Goal: Task Accomplishment & Management: Use online tool/utility

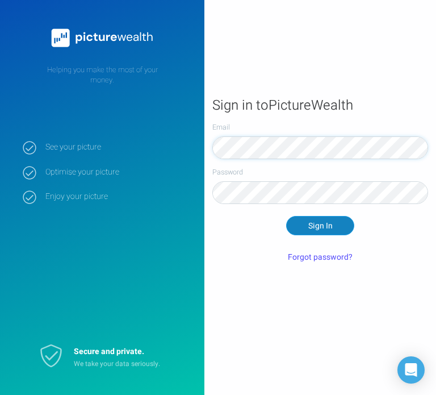
click at [316, 230] on button "Sign In" at bounding box center [320, 225] width 68 height 19
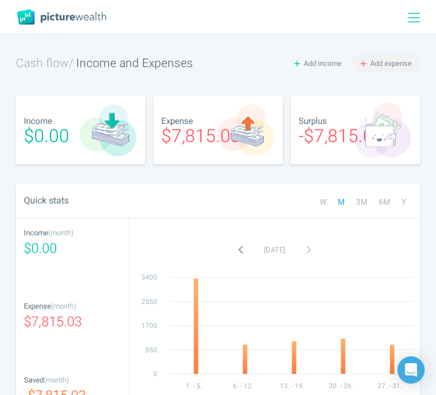
click at [377, 66] on span "Add expense" at bounding box center [390, 63] width 41 height 11
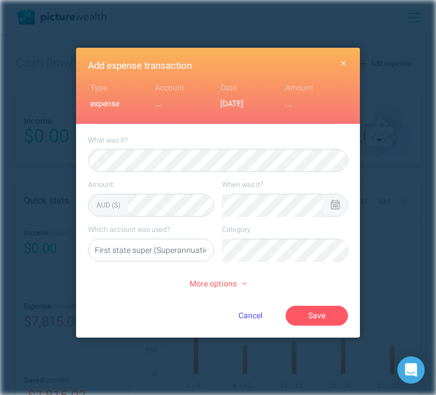
click at [335, 202] on icon at bounding box center [335, 204] width 9 height 10
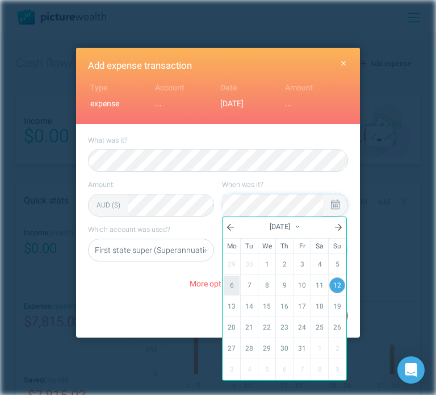
click at [230, 288] on link "6" at bounding box center [232, 284] width 16 height 19
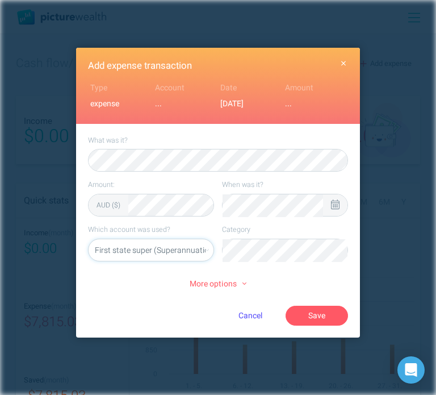
select select "5469"
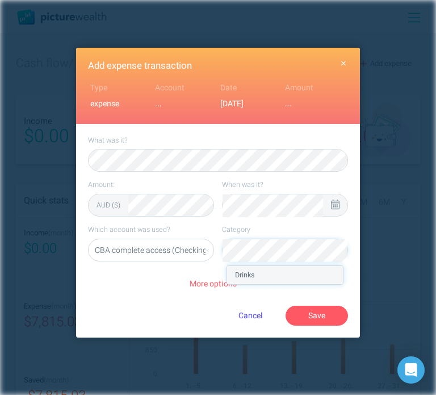
click at [272, 280] on li "Drinks" at bounding box center [285, 275] width 116 height 18
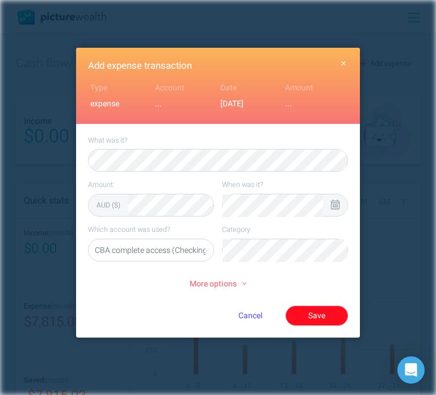
click at [310, 308] on button "Save" at bounding box center [317, 314] width 62 height 19
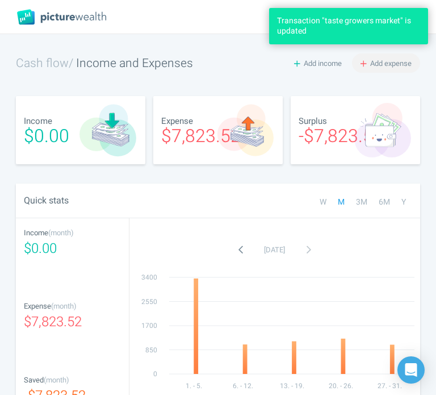
click at [397, 61] on span "Add expense" at bounding box center [390, 63] width 41 height 11
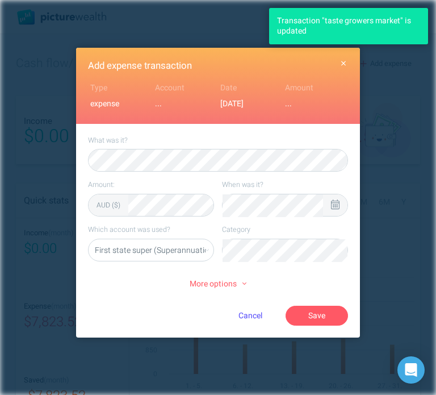
click at [334, 204] on icon at bounding box center [335, 204] width 9 height 10
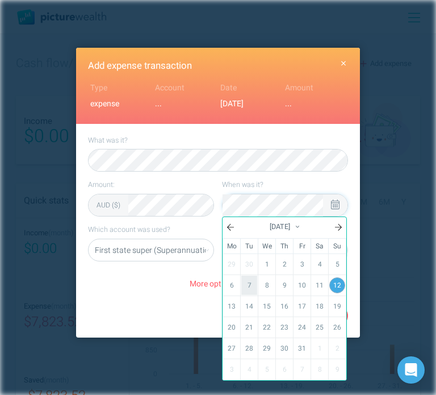
click at [245, 286] on link "7" at bounding box center [249, 284] width 16 height 19
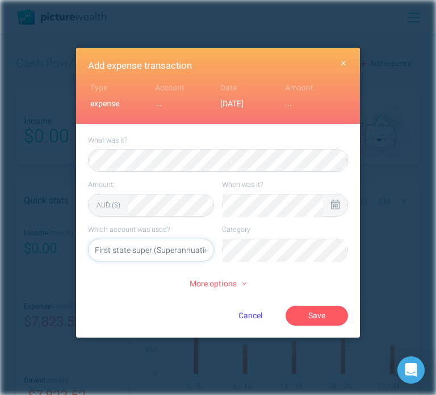
select select "5469"
click at [329, 314] on button "Save" at bounding box center [317, 314] width 62 height 19
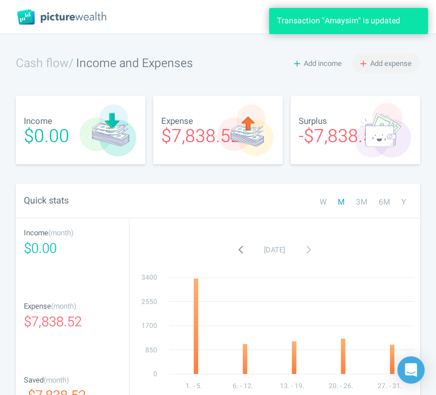
click at [371, 68] on button "Add expense" at bounding box center [386, 62] width 68 height 19
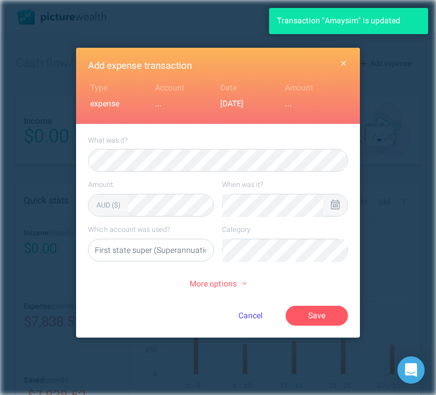
click at [334, 204] on icon at bounding box center [335, 204] width 9 height 10
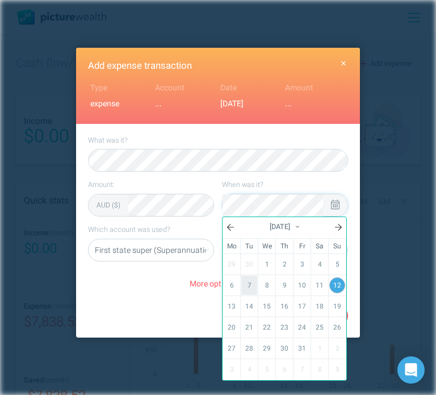
click at [248, 281] on link "7" at bounding box center [249, 284] width 16 height 19
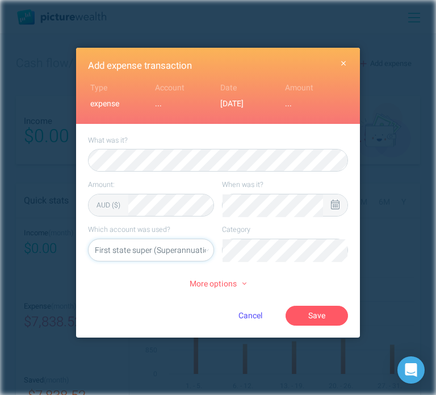
select select "5469"
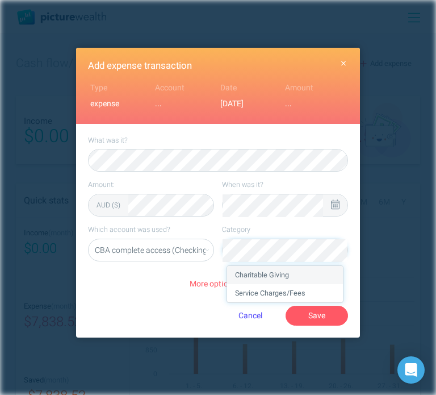
click at [283, 268] on li "Charitable Giving" at bounding box center [285, 275] width 116 height 18
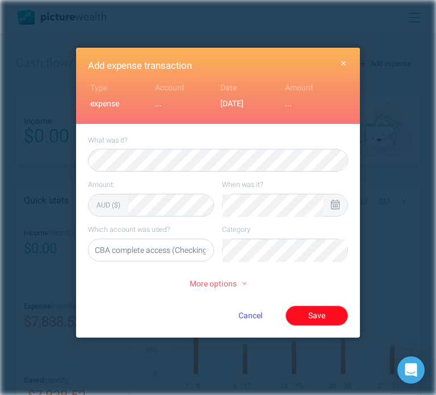
click at [307, 319] on button "Save" at bounding box center [317, 314] width 62 height 19
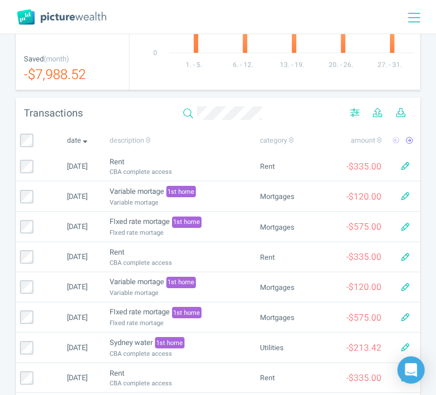
scroll to position [412, 0]
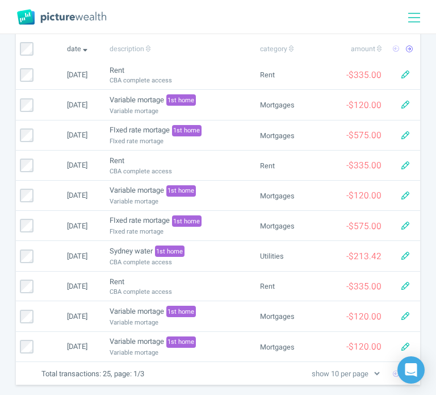
click at [345, 367] on select "show 10 per page show 25 per page show 50 per page show 100 per page" at bounding box center [345, 373] width 72 height 12
select select "100"
click at [310, 371] on select "show 10 per page show 25 per page show 50 per page show 100 per page" at bounding box center [345, 373] width 72 height 12
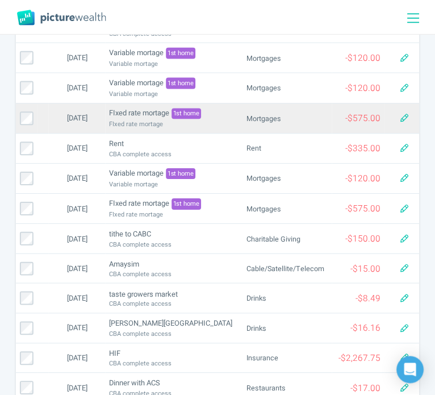
scroll to position [0, 0]
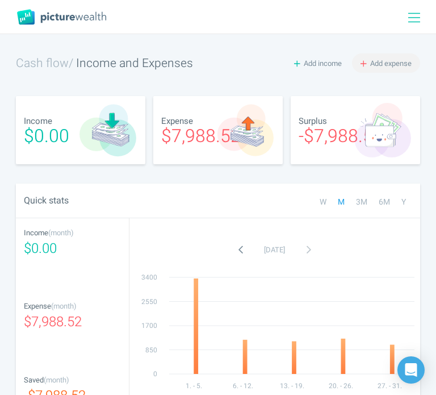
click at [383, 61] on span "Add expense" at bounding box center [390, 63] width 41 height 11
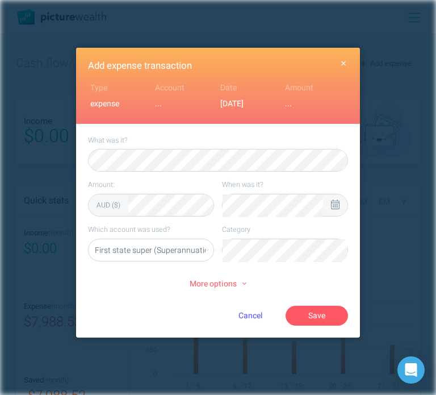
click at [331, 201] on icon at bounding box center [335, 204] width 9 height 10
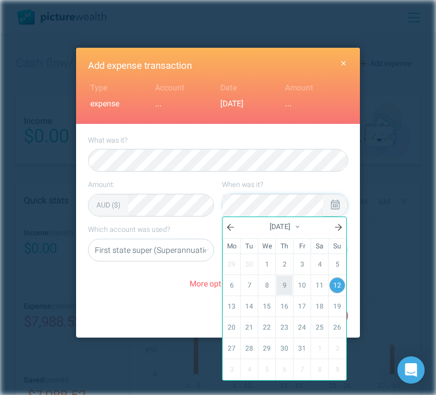
click at [282, 288] on link "9" at bounding box center [284, 284] width 16 height 19
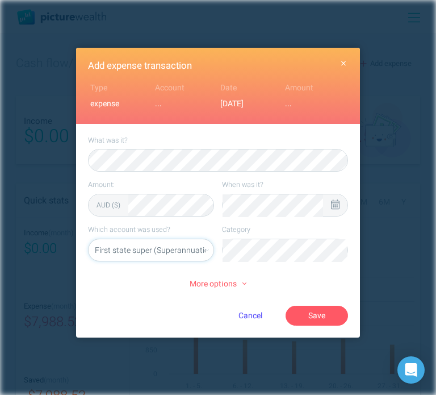
select select "5469"
click at [312, 281] on li "Food" at bounding box center [285, 275] width 116 height 18
click at [329, 317] on button "Save" at bounding box center [317, 314] width 62 height 19
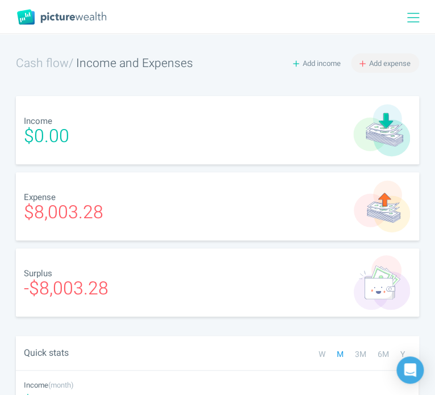
click at [395, 58] on span "Add expense" at bounding box center [389, 63] width 41 height 11
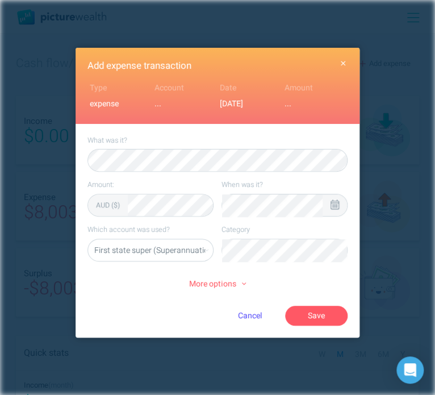
click at [338, 204] on icon at bounding box center [334, 204] width 9 height 10
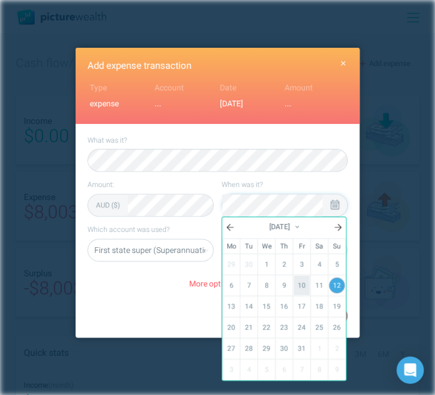
click at [303, 283] on link "10" at bounding box center [301, 284] width 16 height 19
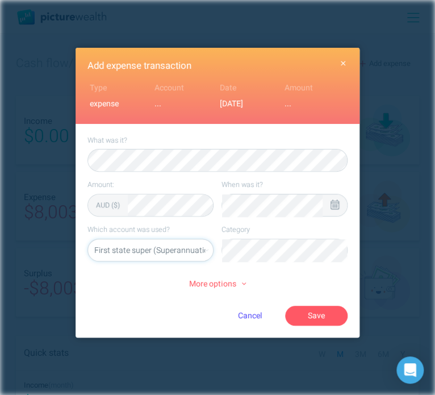
select select "5469"
click at [307, 278] on li "Pets/Pet Care" at bounding box center [284, 275] width 116 height 18
click at [327, 317] on button "Save" at bounding box center [316, 314] width 62 height 19
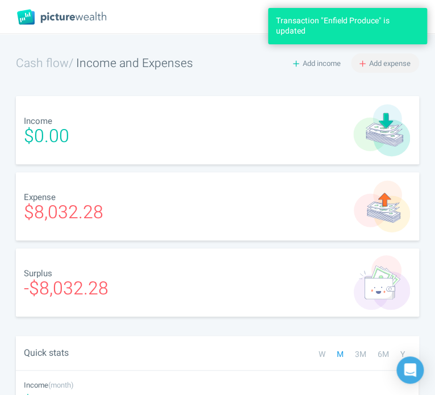
click at [372, 64] on span "Add expense" at bounding box center [389, 63] width 41 height 11
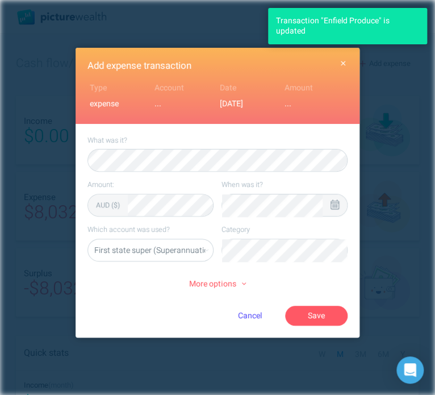
click at [334, 202] on icon at bounding box center [334, 204] width 9 height 10
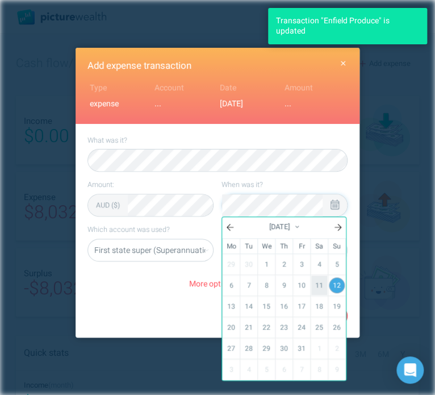
click at [319, 289] on link "11" at bounding box center [319, 284] width 16 height 19
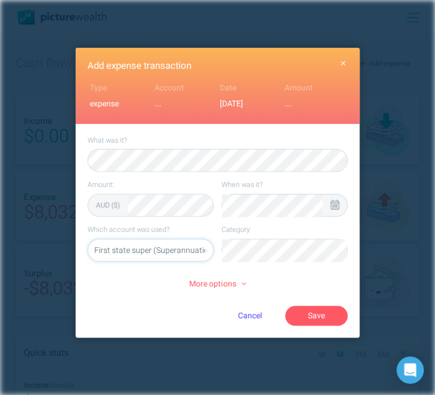
select select "5469"
click at [302, 279] on li "Beauty" at bounding box center [284, 275] width 116 height 18
click at [329, 312] on button "Save" at bounding box center [316, 314] width 62 height 19
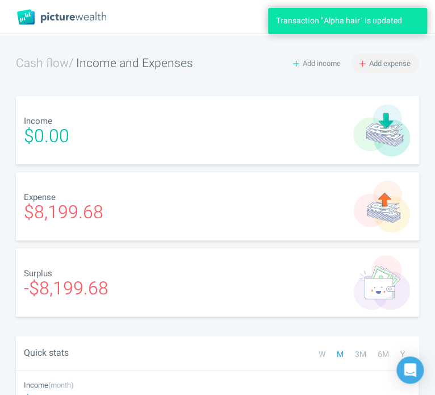
click at [375, 59] on span "Add expense" at bounding box center [389, 63] width 41 height 11
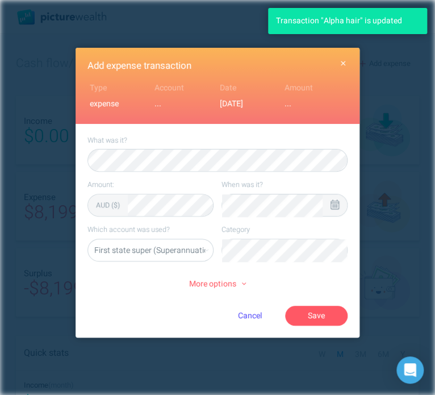
click at [328, 200] on div at bounding box center [334, 205] width 24 height 22
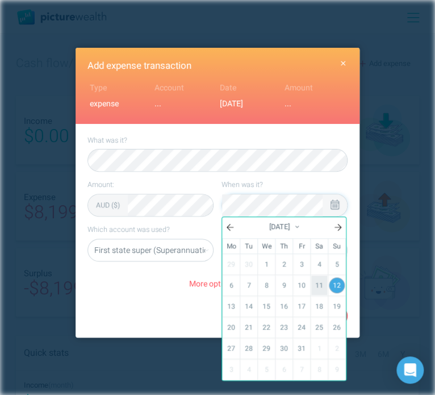
click at [316, 285] on link "11" at bounding box center [319, 284] width 16 height 19
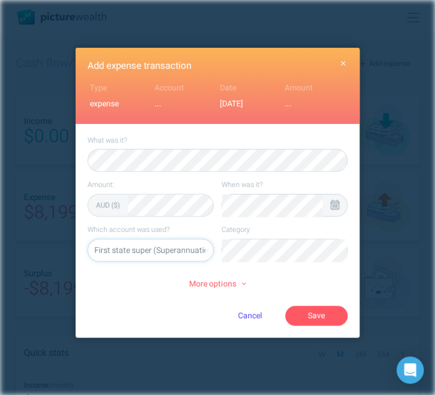
select select "5469"
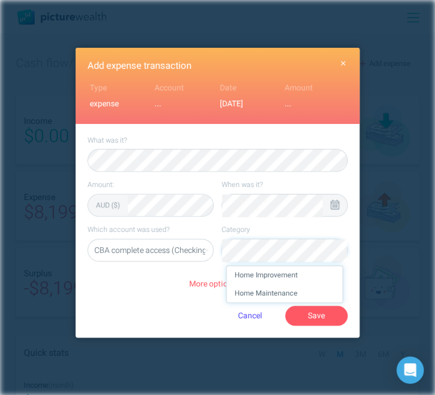
click at [300, 282] on li "Home Improvement" at bounding box center [284, 275] width 116 height 18
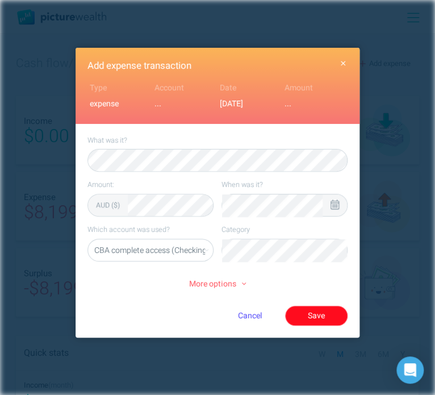
click at [328, 319] on button "Save" at bounding box center [316, 314] width 62 height 19
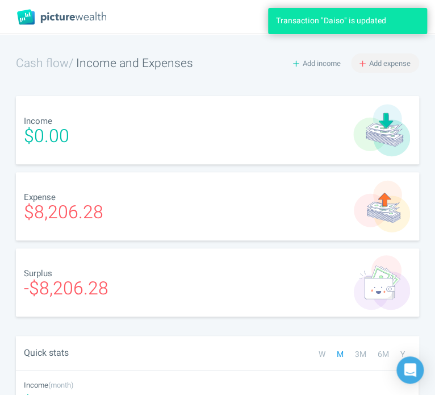
click at [390, 63] on span "Add expense" at bounding box center [389, 63] width 41 height 11
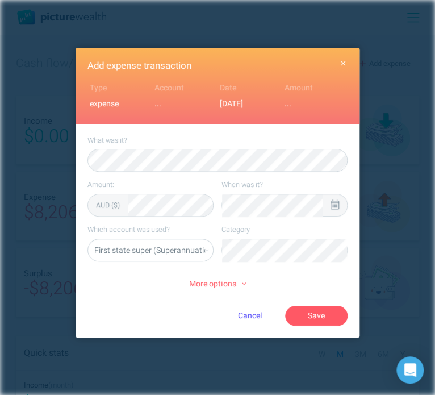
click at [334, 204] on icon at bounding box center [334, 204] width 9 height 10
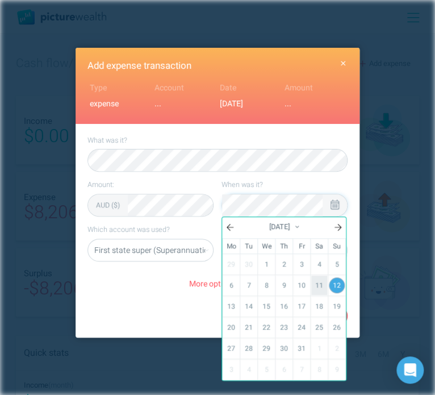
click at [316, 289] on link "11" at bounding box center [319, 284] width 16 height 19
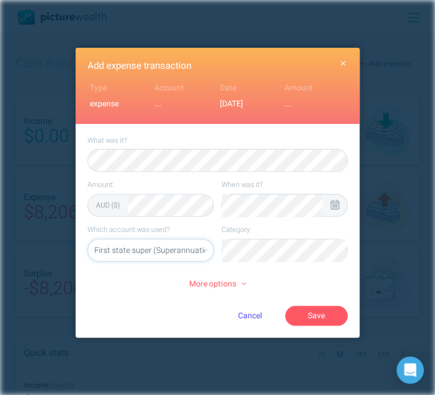
select select "5469"
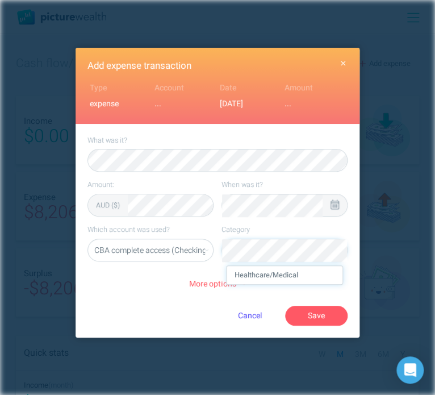
click at [314, 280] on li "Healthcare/Medical" at bounding box center [284, 275] width 116 height 18
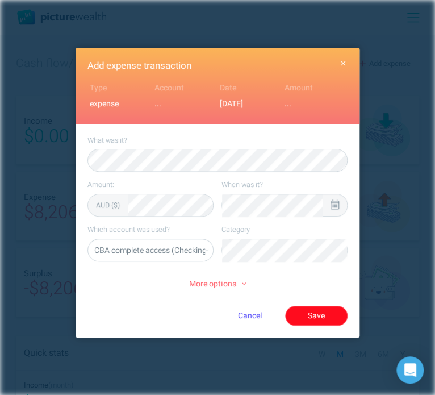
click at [327, 313] on button "Save" at bounding box center [316, 314] width 62 height 19
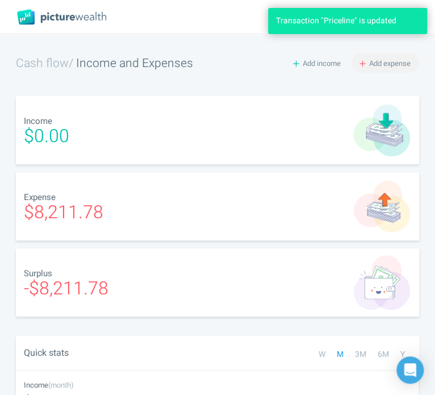
click at [393, 62] on span "Add expense" at bounding box center [389, 63] width 41 height 11
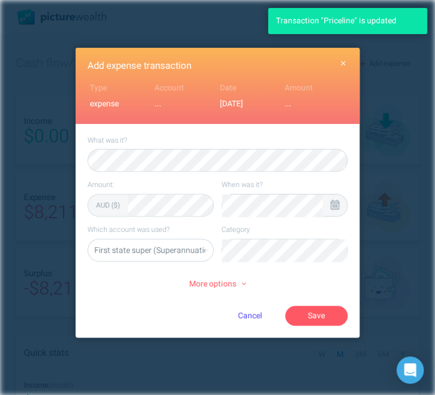
click at [330, 202] on icon at bounding box center [334, 204] width 9 height 10
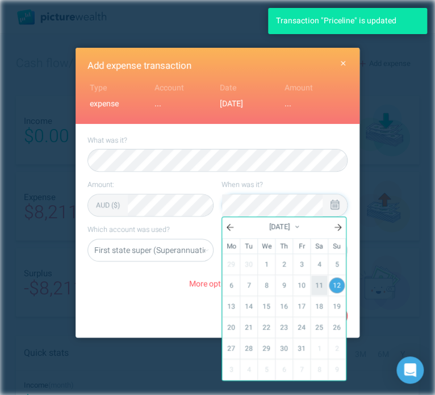
click at [312, 287] on link "11" at bounding box center [319, 284] width 16 height 19
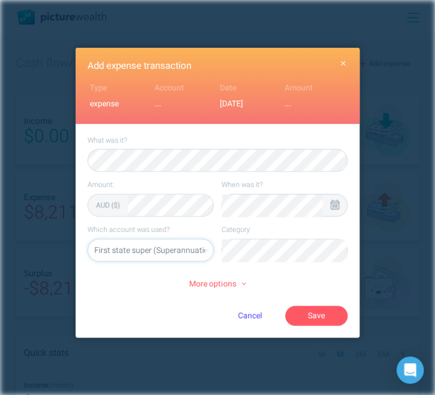
select select "5469"
click at [316, 278] on li "Food" at bounding box center [284, 275] width 116 height 18
click at [304, 276] on li "Restaurants" at bounding box center [284, 275] width 116 height 18
click at [323, 312] on button "Save" at bounding box center [316, 314] width 62 height 19
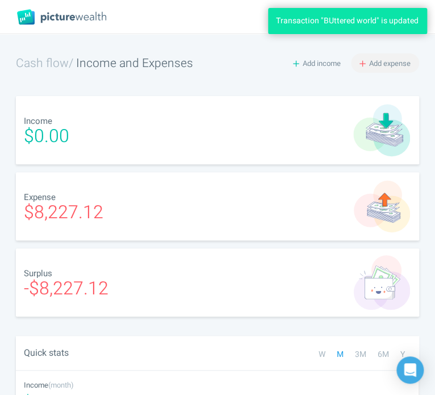
click at [385, 60] on span "Add expense" at bounding box center [389, 63] width 41 height 11
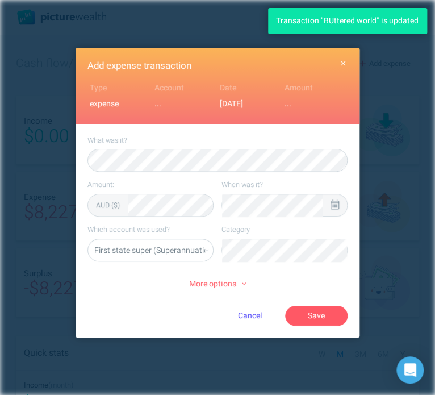
click at [335, 205] on icon at bounding box center [334, 204] width 9 height 10
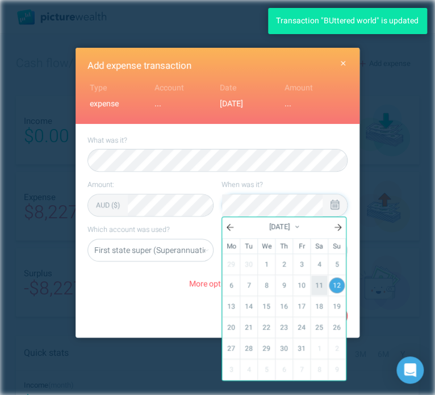
click at [316, 285] on link "11" at bounding box center [319, 284] width 16 height 19
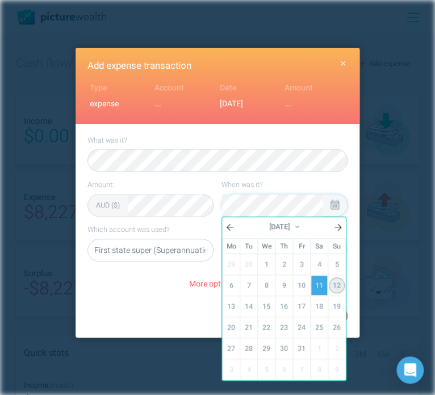
click at [334, 281] on link "12" at bounding box center [337, 285] width 16 height 16
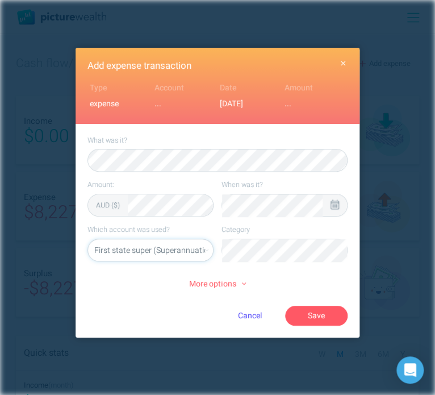
select select "5469"
click at [304, 277] on li "Food" at bounding box center [284, 275] width 116 height 18
click at [331, 316] on button "Save" at bounding box center [316, 314] width 62 height 19
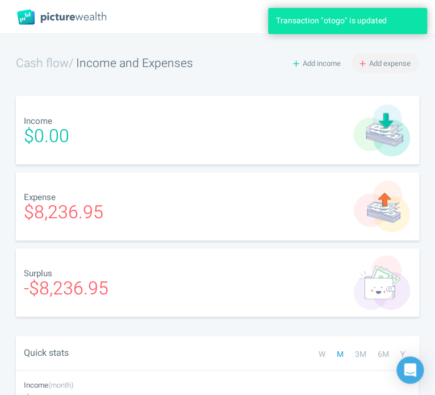
click at [401, 64] on span "Add expense" at bounding box center [389, 63] width 41 height 11
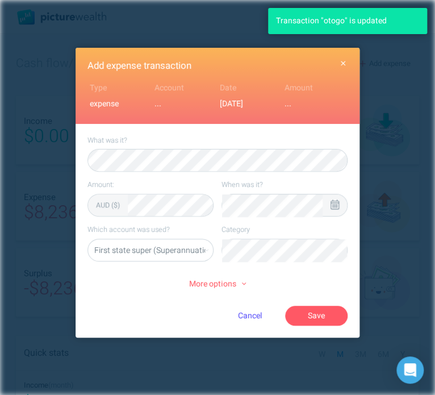
click at [339, 204] on div at bounding box center [334, 205] width 24 height 22
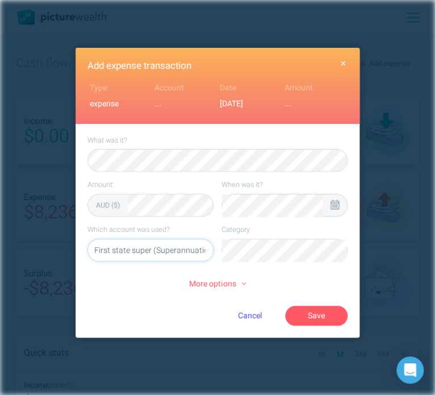
select select "5469"
click at [281, 276] on li "Food" at bounding box center [284, 275] width 116 height 18
click at [324, 311] on button "Save" at bounding box center [316, 314] width 62 height 19
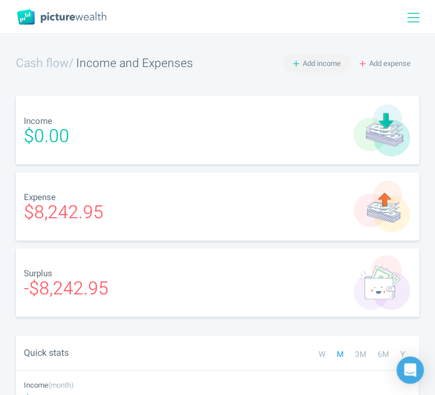
click at [328, 64] on span "Add income" at bounding box center [322, 63] width 38 height 11
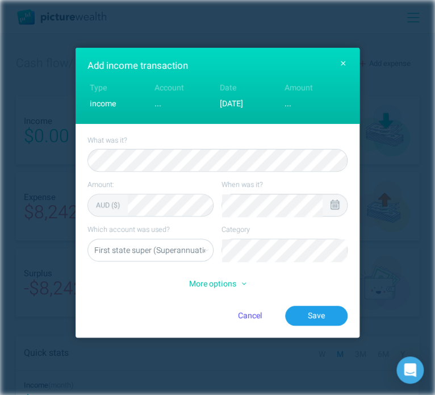
click at [329, 203] on div at bounding box center [334, 205] width 24 height 22
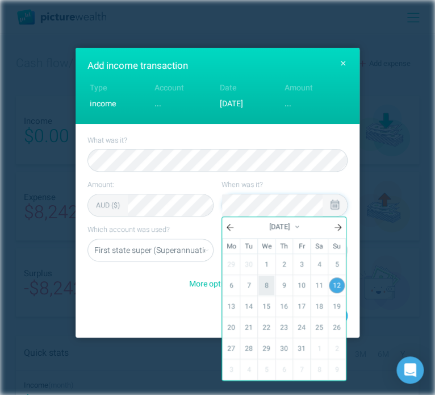
click at [266, 282] on link "8" at bounding box center [266, 284] width 16 height 19
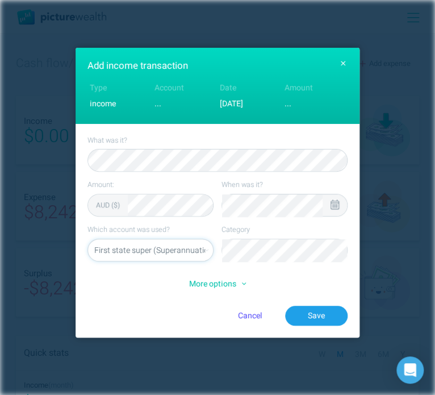
select select "5469"
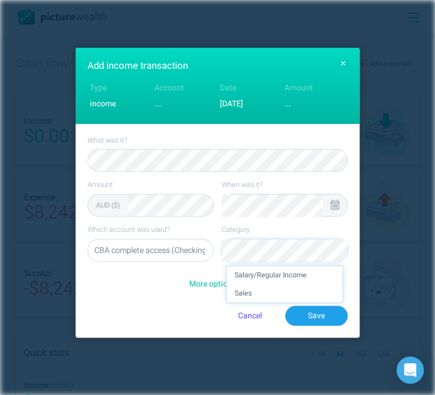
click at [286, 275] on li "Salary/Regular Income" at bounding box center [284, 275] width 116 height 18
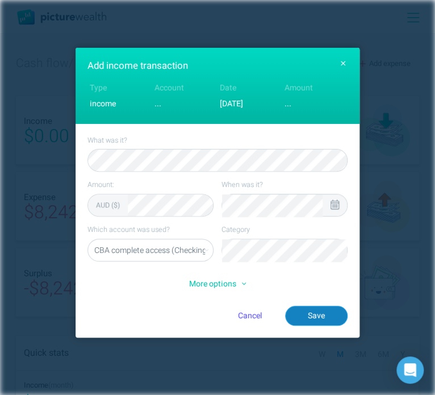
click at [329, 321] on button "Save" at bounding box center [316, 314] width 62 height 19
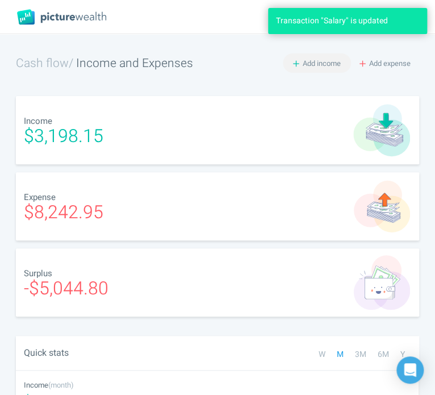
click at [318, 58] on span "Add income" at bounding box center [322, 63] width 38 height 11
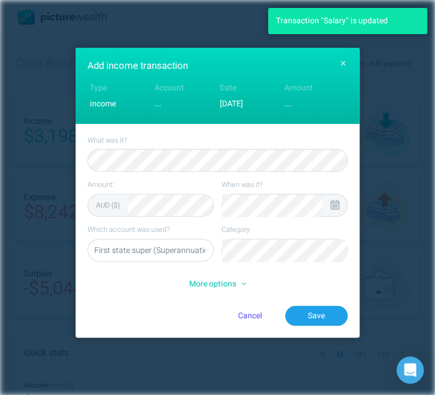
click at [331, 203] on icon at bounding box center [334, 204] width 9 height 10
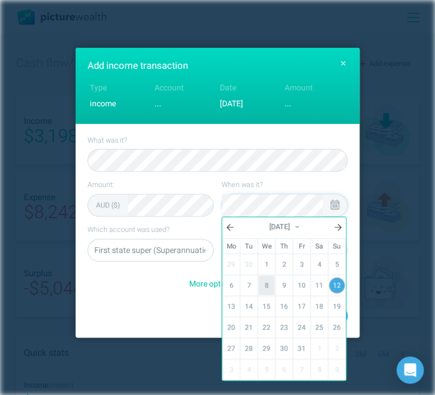
click at [261, 288] on link "8" at bounding box center [266, 284] width 16 height 19
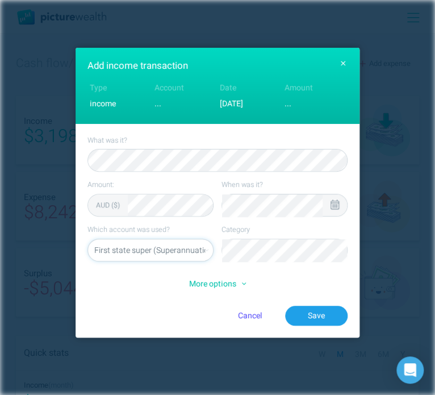
select select "5469"
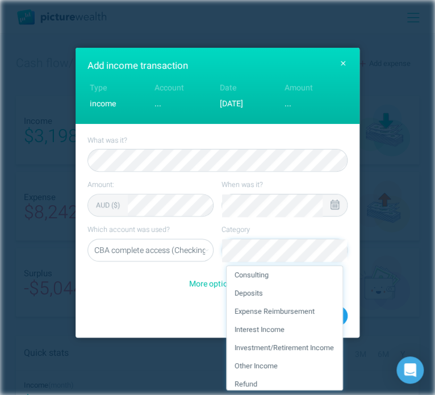
click at [308, 310] on li "Expense Reimbursement" at bounding box center [284, 311] width 116 height 18
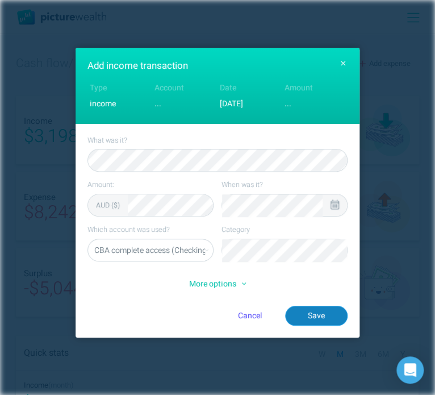
click at [313, 305] on button "Save" at bounding box center [316, 314] width 62 height 19
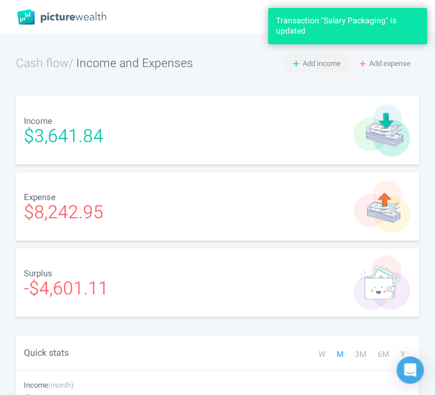
click at [310, 65] on span "Add income" at bounding box center [322, 63] width 38 height 11
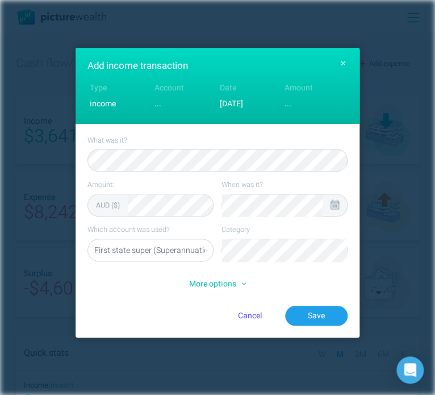
click at [280, 171] on form "What was it? Amount: AUD ($) When was it? Which account was used? First state s…" at bounding box center [217, 231] width 260 height 190
select select "5469"
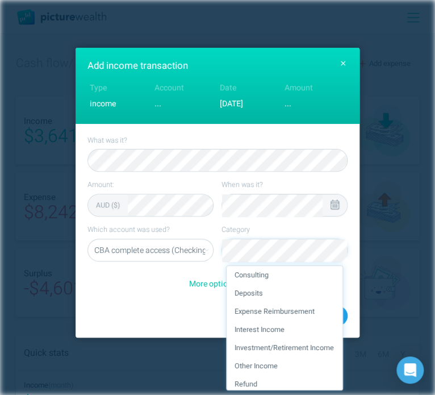
click at [335, 202] on icon at bounding box center [334, 204] width 9 height 10
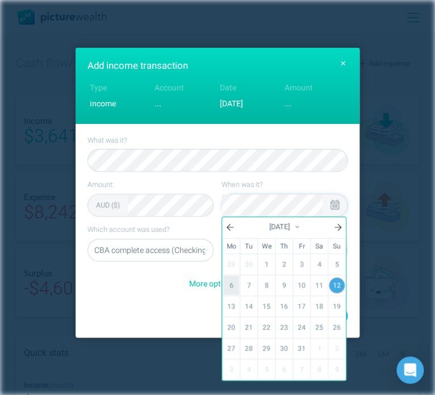
click at [228, 277] on link "6" at bounding box center [231, 284] width 16 height 19
click at [230, 282] on link "6" at bounding box center [231, 284] width 16 height 19
click at [184, 307] on div "Cancel Save" at bounding box center [260, 314] width 173 height 19
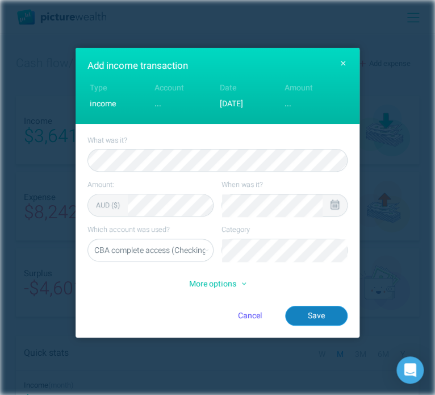
click at [330, 313] on button "Save" at bounding box center [316, 314] width 62 height 19
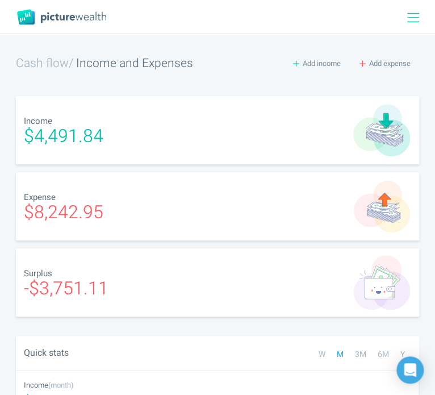
click at [412, 14] on icon at bounding box center [413, 18] width 12 height 14
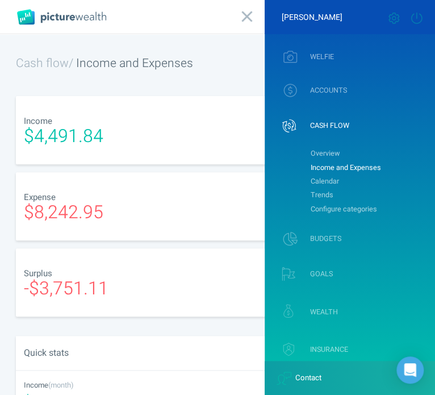
click at [412, 14] on icon at bounding box center [416, 17] width 11 height 11
